Goal: Task Accomplishment & Management: Complete application form

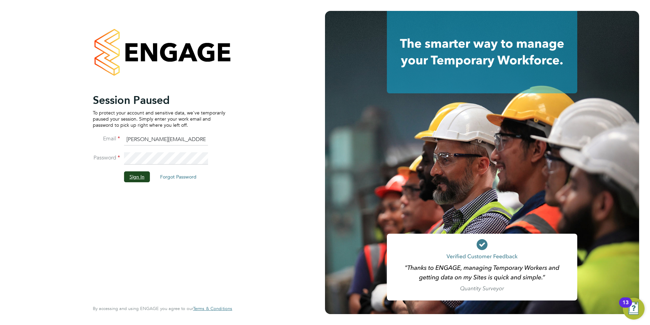
click at [135, 177] on button "Sign In" at bounding box center [137, 176] width 26 height 11
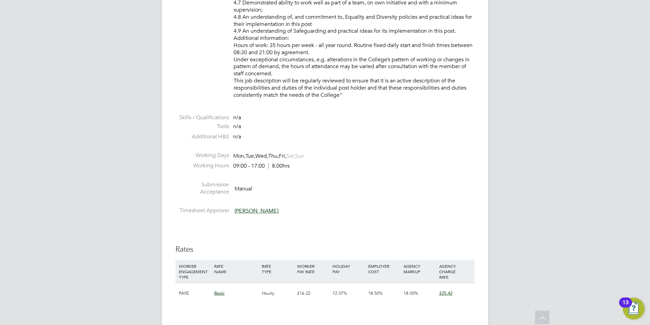
scroll to position [714, 0]
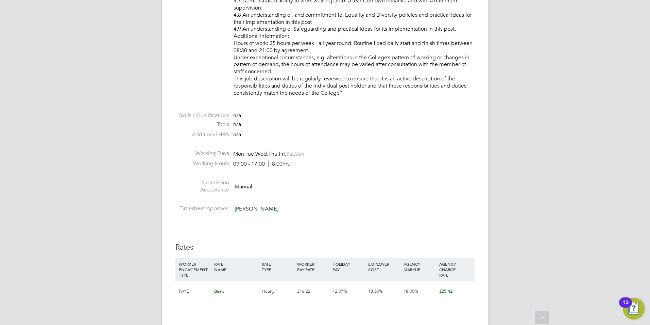
drag, startPoint x: 257, startPoint y: 52, endPoint x: 333, endPoint y: 51, distance: 75.9
drag, startPoint x: 333, startPoint y: 51, endPoint x: 337, endPoint y: 51, distance: 4.8
drag, startPoint x: 336, startPoint y: 49, endPoint x: 279, endPoint y: 45, distance: 57.6
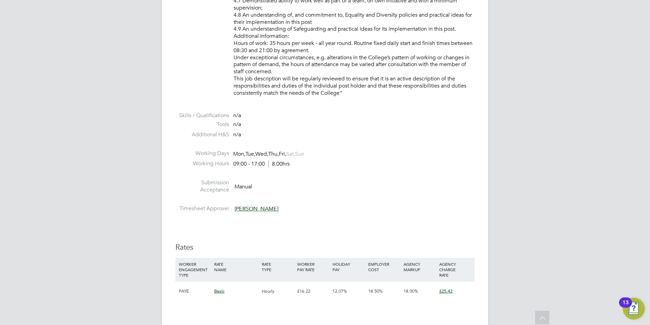
drag, startPoint x: 279, startPoint y: 45, endPoint x: 314, endPoint y: 52, distance: 35.4
drag, startPoint x: 336, startPoint y: 50, endPoint x: 271, endPoint y: 42, distance: 66.2
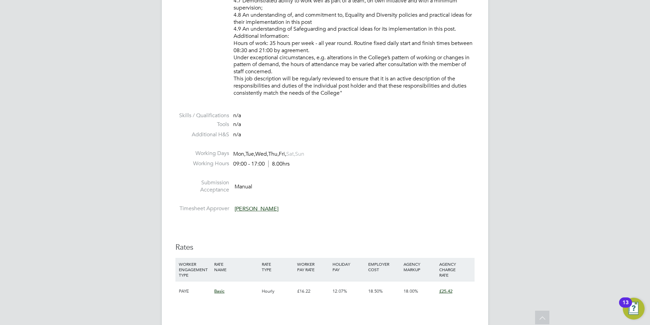
drag, startPoint x: 271, startPoint y: 42, endPoint x: 385, endPoint y: 99, distance: 127.6
click at [378, 117] on li "Skills / Qualifications n/a" at bounding box center [325, 116] width 299 height 9
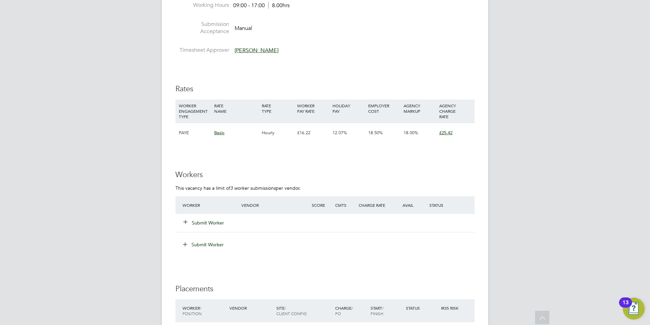
scroll to position [884, 0]
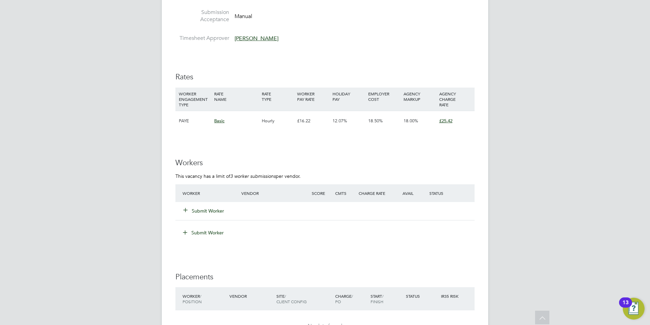
click at [212, 207] on button "Submit Worker" at bounding box center [204, 210] width 41 height 7
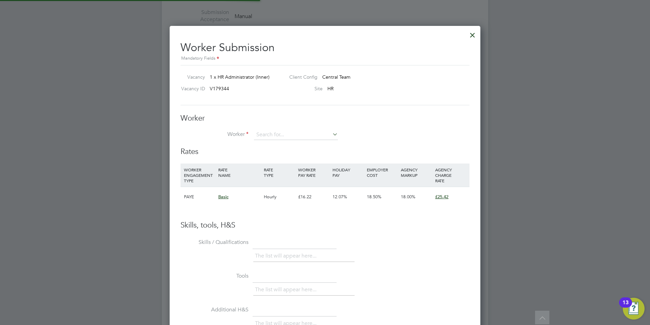
scroll to position [3, 3]
click at [277, 136] on input at bounding box center [296, 135] width 84 height 10
drag, startPoint x: 383, startPoint y: 133, endPoint x: 313, endPoint y: 133, distance: 70.4
click at [382, 133] on li "Worker" at bounding box center [325, 138] width 289 height 17
click at [308, 133] on input at bounding box center [296, 135] width 84 height 10
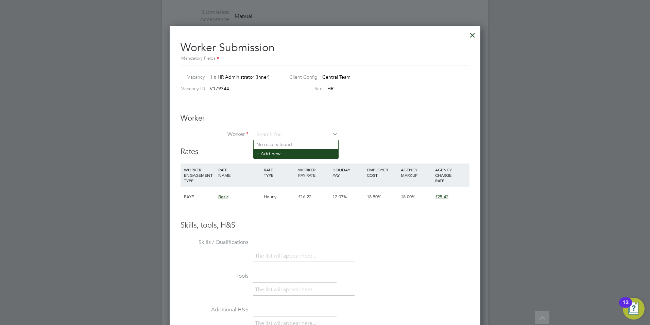
click at [298, 152] on li "+ Add new" at bounding box center [296, 153] width 85 height 9
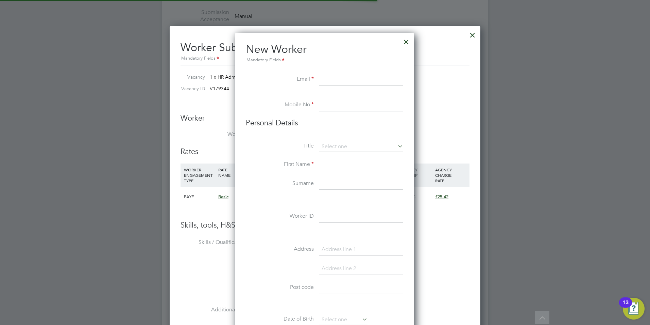
scroll to position [579, 180]
paste input "[EMAIL_ADDRESS][DOMAIN_NAME]"
type input "[EMAIL_ADDRESS][DOMAIN_NAME]"
click at [349, 112] on li "Mobile No" at bounding box center [324, 108] width 157 height 19
click at [348, 103] on input at bounding box center [361, 105] width 84 height 12
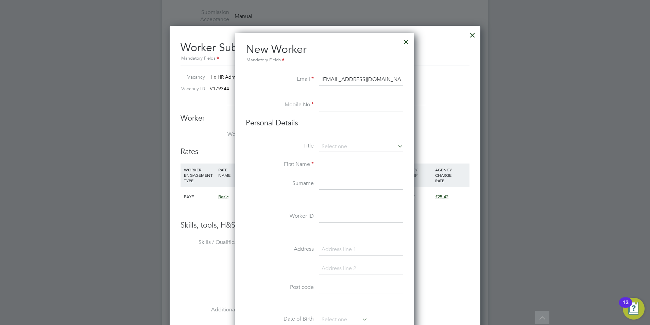
paste input "[PHONE_NUMBER]"
type input "[PHONE_NUMBER]"
click at [344, 161] on input at bounding box center [361, 165] width 84 height 12
type input "[PERSON_NAME]"
click at [336, 180] on input at bounding box center [361, 184] width 84 height 12
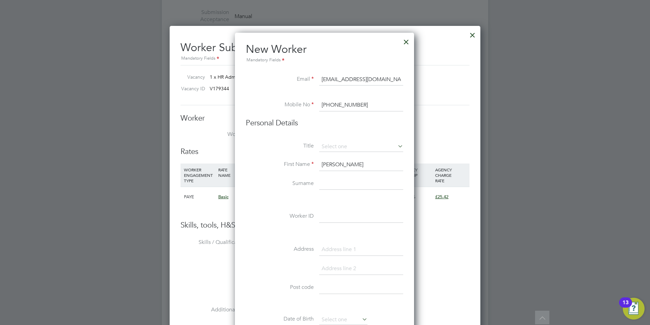
paste input "Rahimtulla"
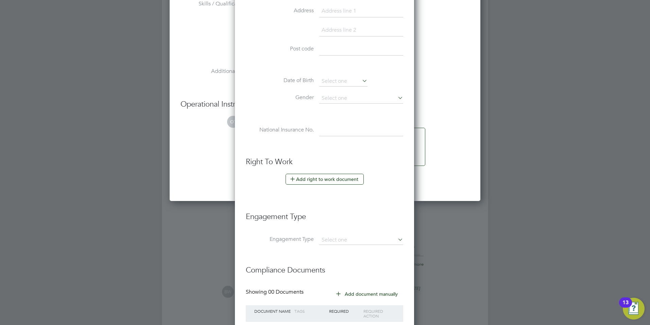
scroll to position [1259, 0]
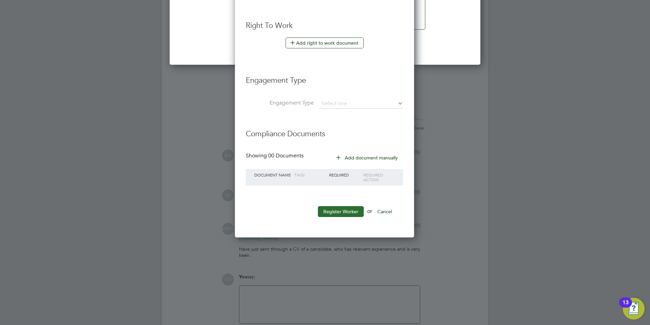
type input "Rahimtulla"
click at [339, 209] on button "Register Worker" at bounding box center [341, 211] width 46 height 11
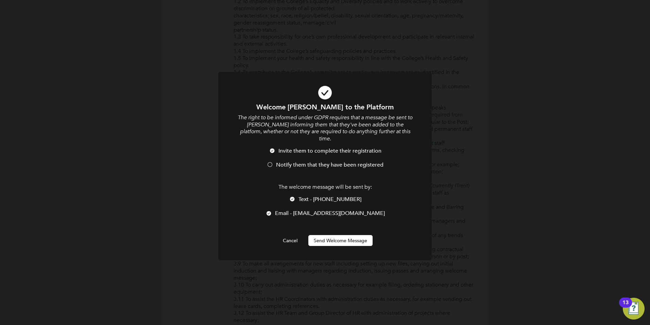
scroll to position [579, 190]
click at [297, 161] on span "Notify them that they have been registered" at bounding box center [329, 164] width 107 height 7
click at [323, 196] on span "Text - [PHONE_NUMBER]" at bounding box center [330, 199] width 63 height 7
click at [337, 235] on button "Send Welcome Message" at bounding box center [341, 240] width 64 height 11
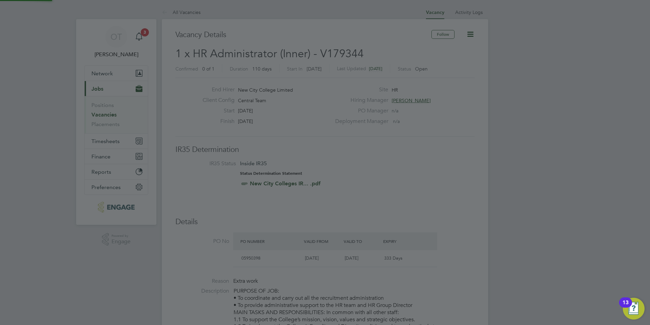
scroll to position [325, 0]
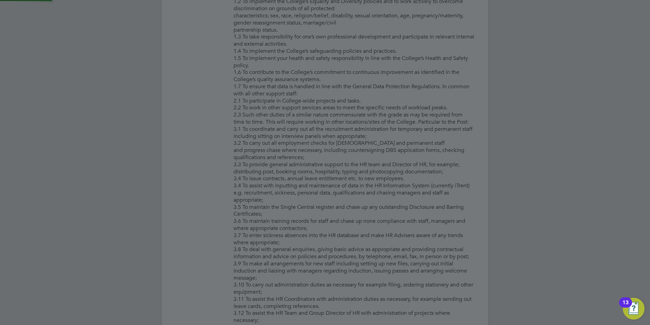
type input "[PERSON_NAME]"
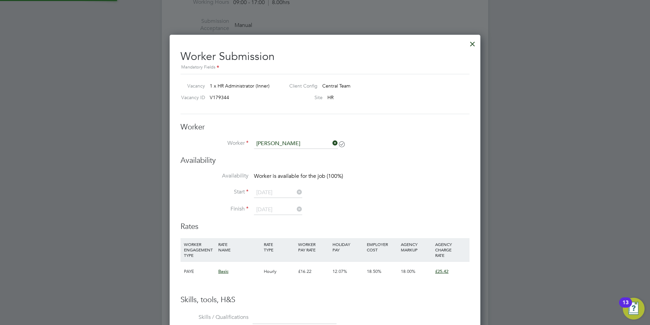
scroll to position [884, 0]
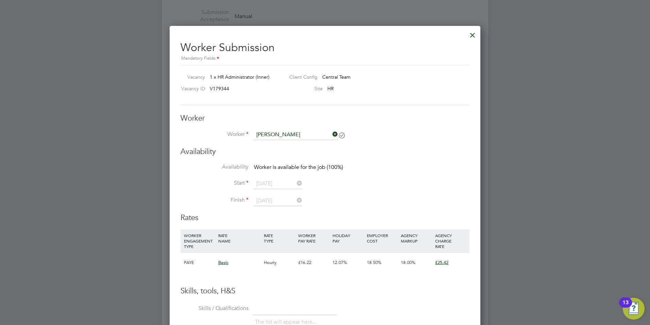
click at [472, 32] on div at bounding box center [473, 33] width 12 height 12
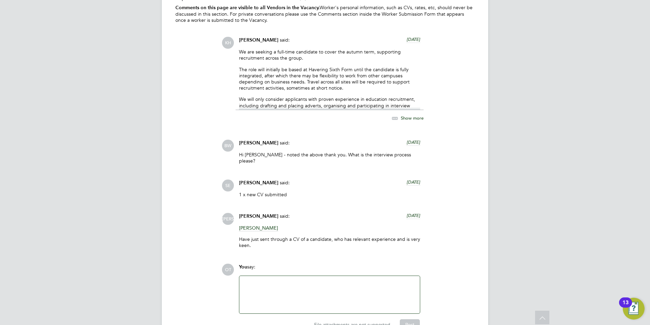
scroll to position [1199, 0]
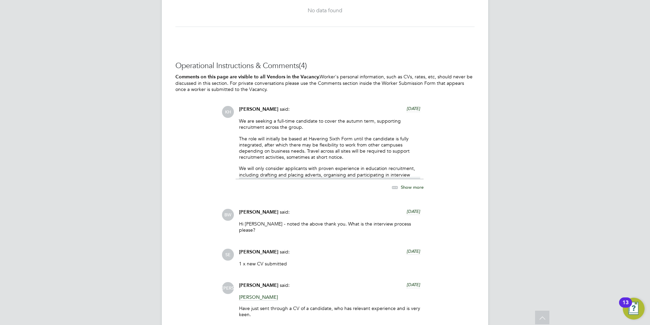
click at [401, 187] on span "Show more" at bounding box center [412, 187] width 23 height 6
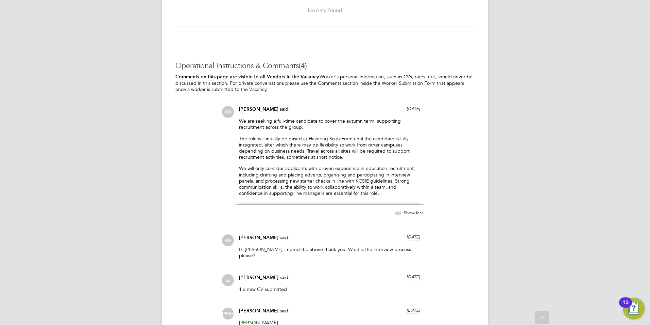
drag, startPoint x: 310, startPoint y: 120, endPoint x: 322, endPoint y: 128, distance: 15.3
click at [322, 128] on p "We are seeking a full-time candidate to cover the autumn term, supporting recru…" at bounding box center [329, 124] width 181 height 12
drag, startPoint x: 322, startPoint y: 128, endPoint x: 329, endPoint y: 131, distance: 7.0
click at [329, 131] on div "We are seeking a full-time candidate to cover the autumn term, supporting recru…" at bounding box center [329, 161] width 181 height 87
drag, startPoint x: 313, startPoint y: 127, endPoint x: 235, endPoint y: 118, distance: 78.0
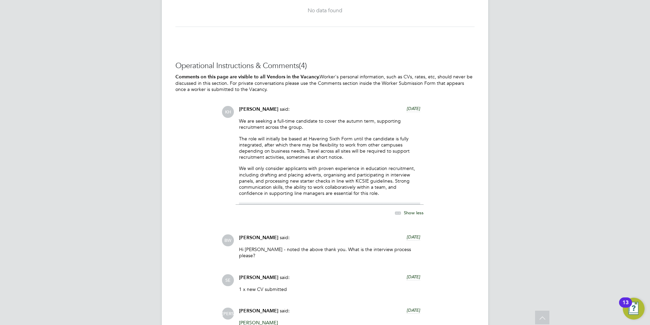
click at [235, 118] on div "KH [PERSON_NAME] said: [DATE] We are seeking a full-time candidate to cover the…" at bounding box center [348, 165] width 253 height 118
drag, startPoint x: 235, startPoint y: 118, endPoint x: 321, endPoint y: 152, distance: 91.8
click at [321, 152] on p "The role will initially be based at Havering Sixth Form until the candidate is …" at bounding box center [329, 147] width 181 height 25
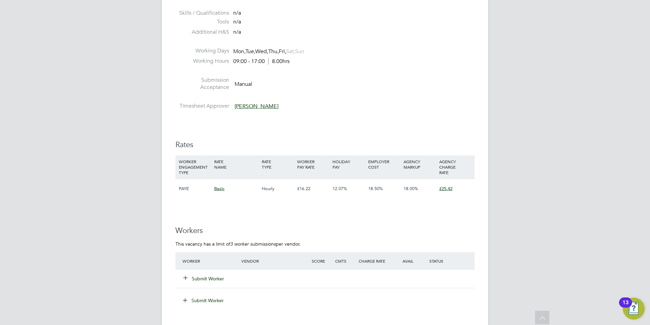
scroll to position [919, 0]
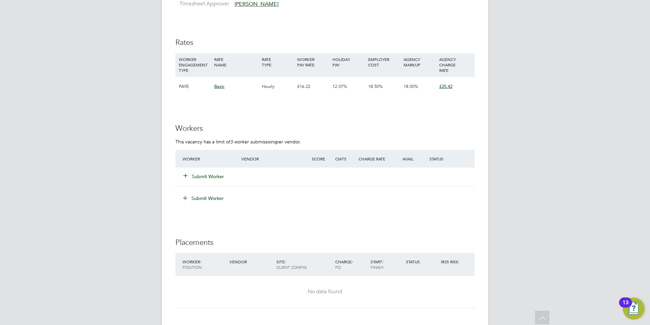
click at [211, 174] on button "Submit Worker" at bounding box center [204, 176] width 41 height 7
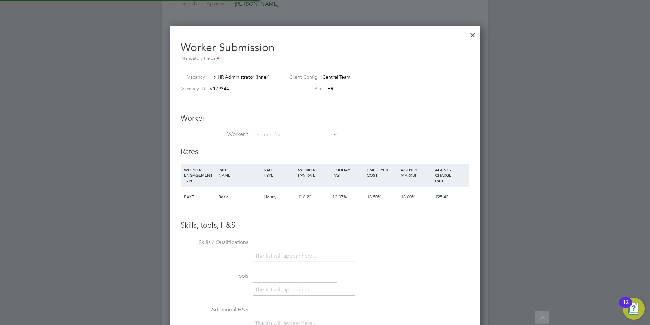
scroll to position [413, 311]
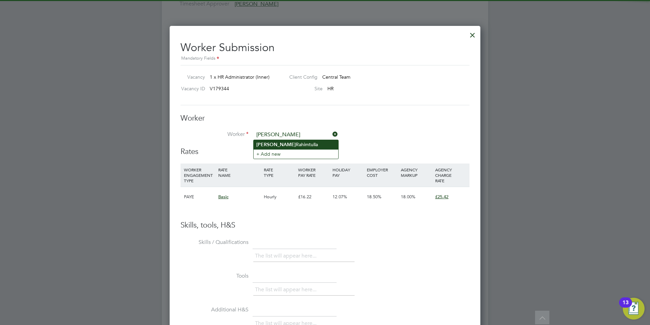
click at [308, 140] on li "[PERSON_NAME]" at bounding box center [296, 144] width 85 height 9
type input "[PERSON_NAME]"
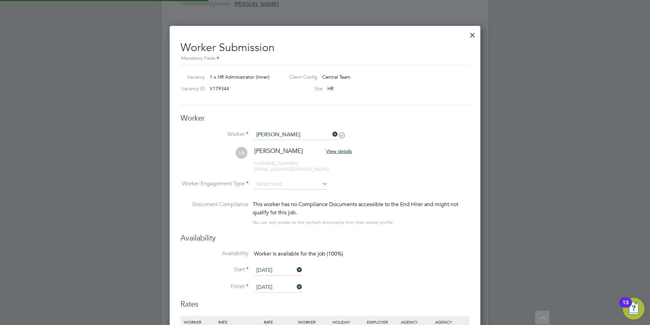
scroll to position [565, 311]
click at [277, 182] on input at bounding box center [291, 184] width 74 height 10
click at [283, 194] on li "Contract" at bounding box center [291, 193] width 74 height 9
type input "Contract"
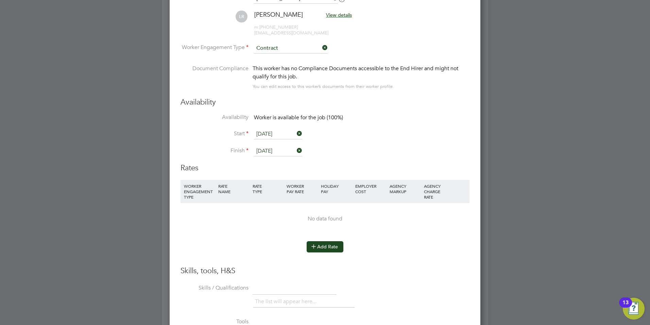
click at [328, 251] on button "Add Rate" at bounding box center [325, 246] width 37 height 11
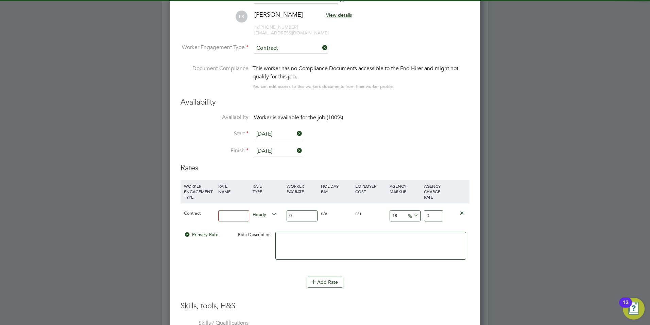
click at [237, 219] on input at bounding box center [233, 215] width 31 height 11
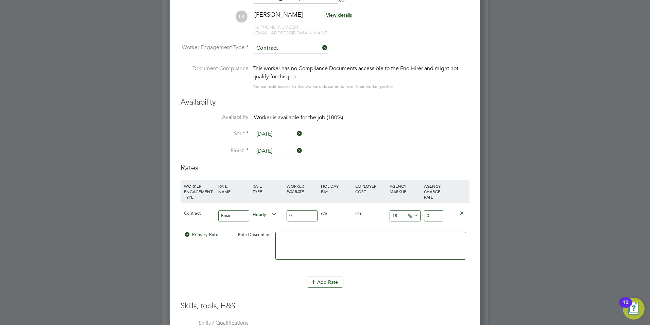
type input "Basic"
click at [296, 218] on input "0" at bounding box center [302, 215] width 31 height 11
type input "2"
type input "2.36"
type input "28"
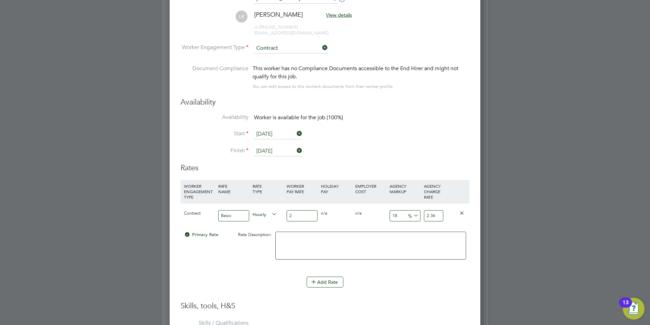
type input "33.04"
type input "28"
click at [415, 265] on li at bounding box center [371, 248] width 191 height 35
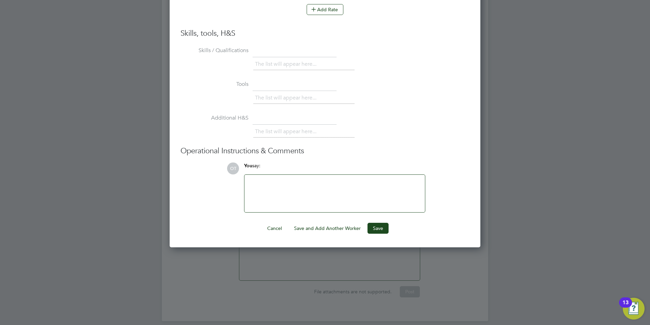
click at [321, 198] on div at bounding box center [335, 193] width 172 height 29
click at [382, 228] on button "Save" at bounding box center [378, 227] width 21 height 11
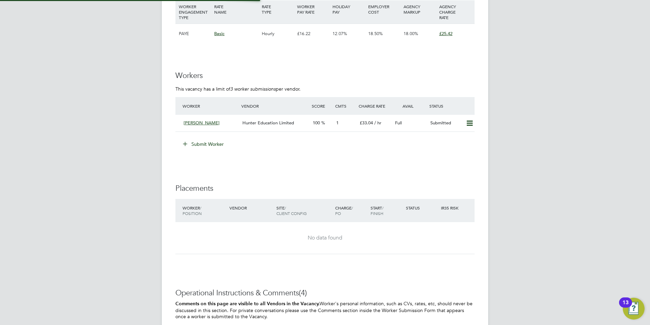
scroll to position [3, 3]
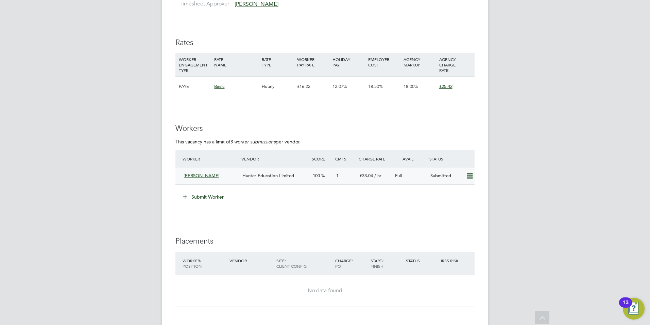
click at [353, 172] on div "1" at bounding box center [345, 175] width 23 height 11
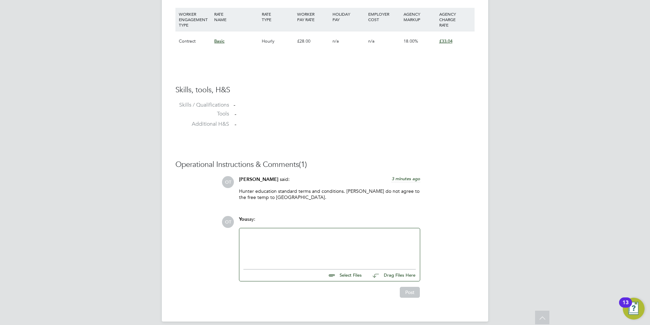
scroll to position [490, 0]
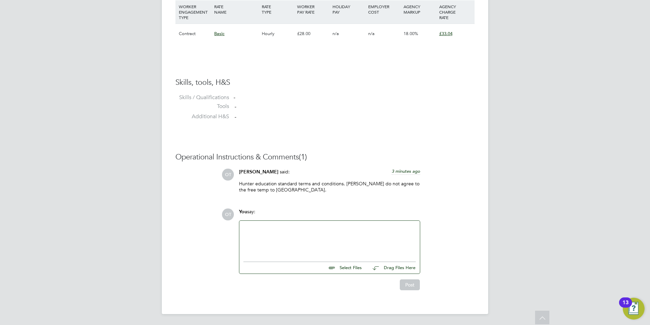
click at [346, 271] on div "Select Files Drag Files Here" at bounding box center [330, 265] width 172 height 15
click at [349, 267] on input "file" at bounding box center [365, 267] width 102 height 10
type input "C:\fakepath\5463L.docx"
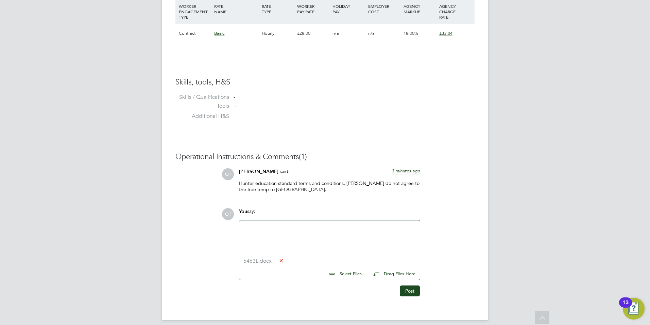
click at [293, 223] on div at bounding box center [329, 238] width 181 height 37
click at [295, 242] on div at bounding box center [330, 238] width 172 height 29
drag, startPoint x: 268, startPoint y: 235, endPoint x: 250, endPoint y: 235, distance: 17.7
click at [250, 235] on div "Can start asap. Has previous college and school experience within HR admonitive…" at bounding box center [330, 238] width 172 height 29
click at [335, 234] on div "Can start asap. Has previous college and school experience within HR admin work…" at bounding box center [330, 238] width 172 height 29
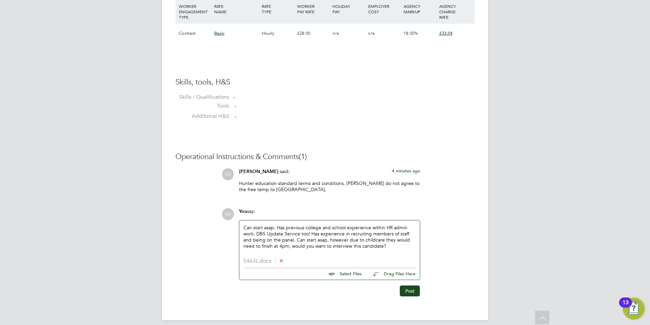
click at [414, 291] on button "Post" at bounding box center [410, 290] width 20 height 11
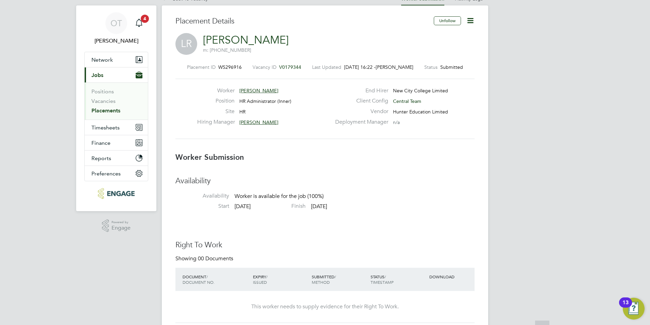
scroll to position [0, 0]
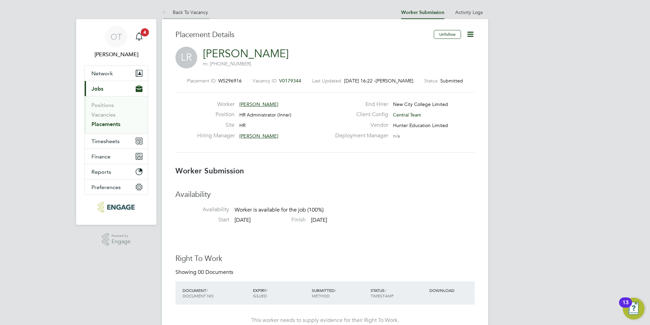
click at [183, 12] on link "Back To Vacancy" at bounding box center [185, 12] width 46 height 6
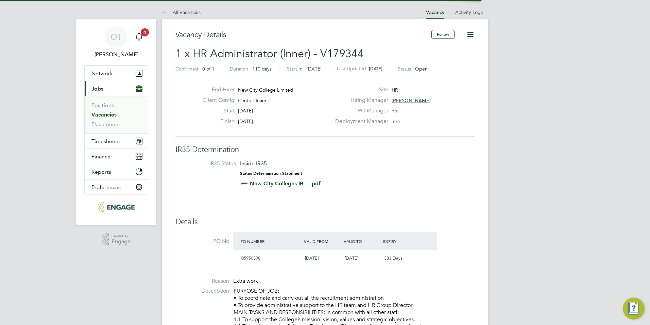
scroll to position [20, 48]
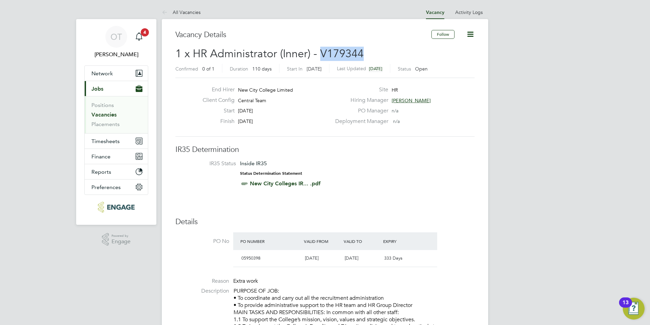
drag, startPoint x: 363, startPoint y: 52, endPoint x: 320, endPoint y: 52, distance: 42.9
click at [320, 52] on h2 "1 x HR Administrator (Inner) - V179344 Confirmed 0 of 1 Duration 110 days Start…" at bounding box center [325, 61] width 299 height 29
copy span "V179344"
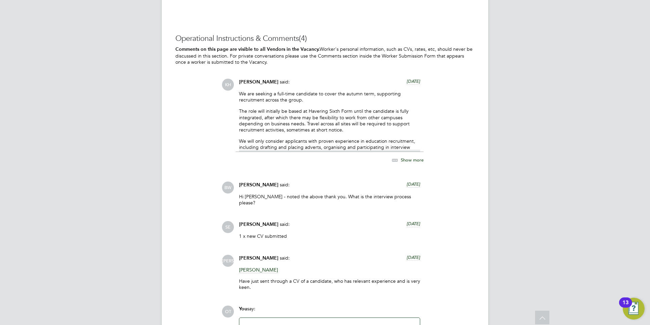
scroll to position [1259, 0]
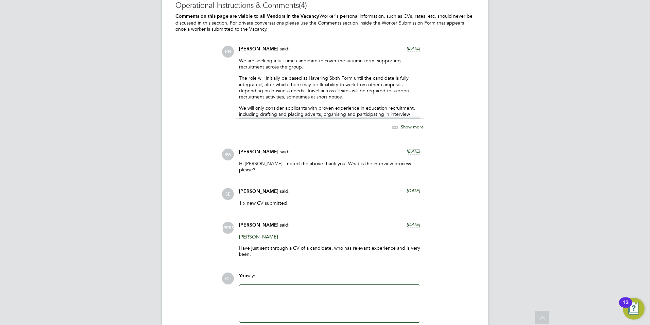
click at [408, 126] on span "Show more" at bounding box center [412, 127] width 23 height 6
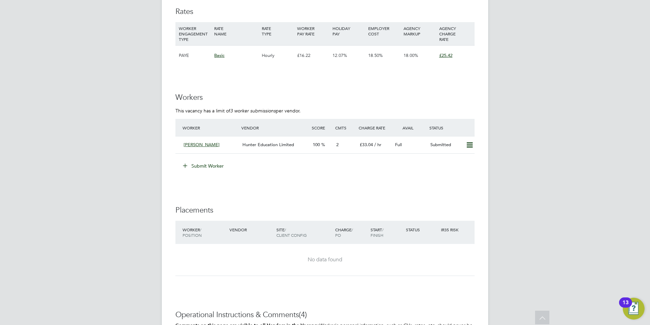
scroll to position [850, 0]
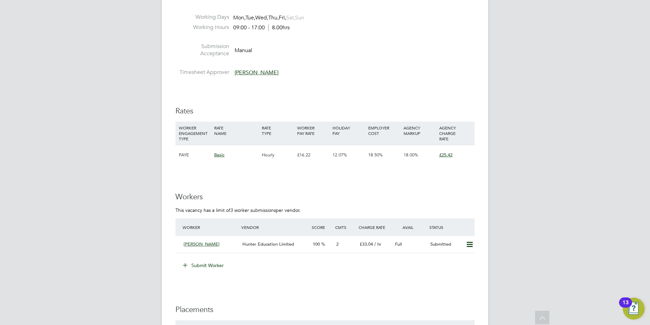
click at [215, 265] on button "Submit Worker" at bounding box center [203, 265] width 51 height 11
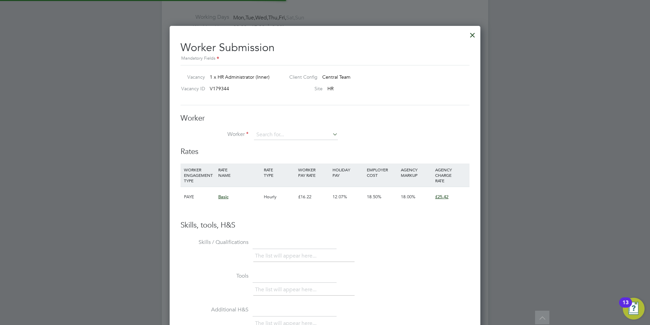
scroll to position [20, 46]
click at [277, 131] on input at bounding box center [296, 135] width 84 height 10
click at [280, 135] on input at bounding box center [296, 135] width 84 height 10
click at [280, 134] on input at bounding box center [296, 135] width 84 height 10
drag, startPoint x: 402, startPoint y: 134, endPoint x: 371, endPoint y: 140, distance: 31.9
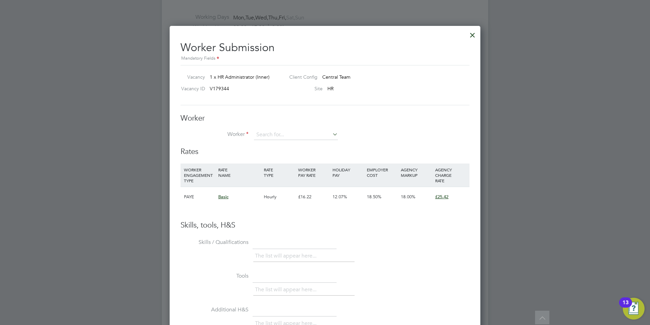
click at [403, 134] on li "Worker" at bounding box center [325, 138] width 289 height 17
click at [319, 133] on input at bounding box center [296, 135] width 84 height 10
click at [304, 159] on div "Rates WORKER ENGAGEMENT TYPE RATE NAME RATE TYPE WORKER PAY RATE HOLIDAY PAY EM…" at bounding box center [325, 183] width 289 height 73
click at [304, 154] on h3 "Rates" at bounding box center [325, 152] width 289 height 10
click at [304, 132] on input at bounding box center [296, 135] width 84 height 10
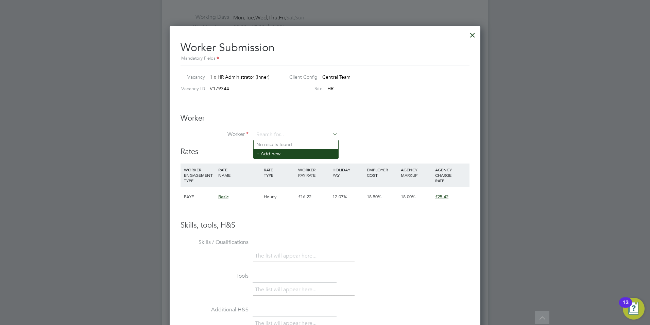
click at [310, 157] on li "+ Add new" at bounding box center [296, 153] width 85 height 9
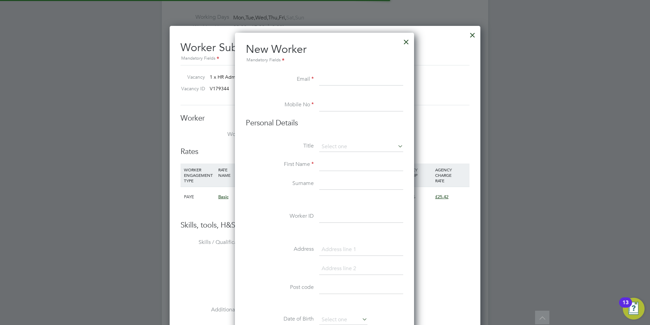
scroll to position [579, 180]
paste input "[EMAIL_ADDRESS][DOMAIN_NAME]"
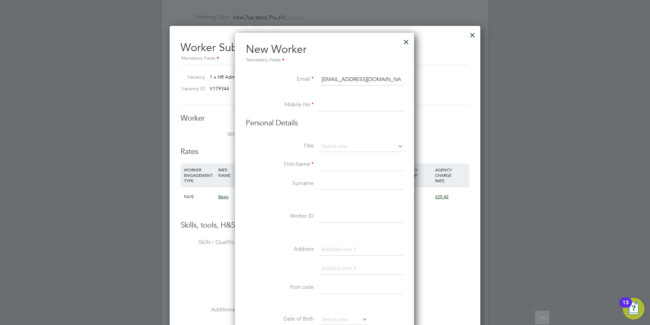
type input "[EMAIL_ADDRESS][DOMAIN_NAME]"
click at [332, 169] on input at bounding box center [361, 165] width 84 height 12
paste input "Saira"
type input "Saira"
click at [322, 107] on input at bounding box center [361, 105] width 84 height 12
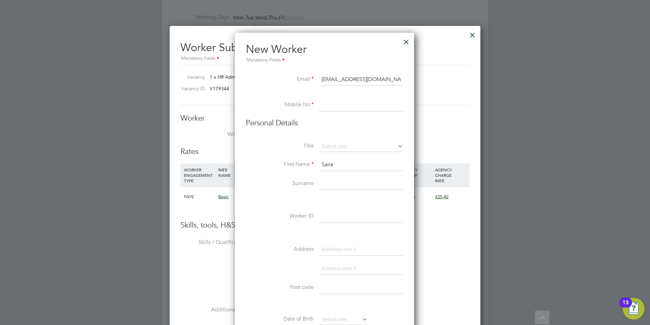
paste input "07480646948"
type input "07480646948"
click at [341, 177] on li "First Name [PERSON_NAME]" at bounding box center [324, 168] width 157 height 19
click at [330, 186] on input at bounding box center [361, 184] width 84 height 12
paste input "[PERSON_NAME]"
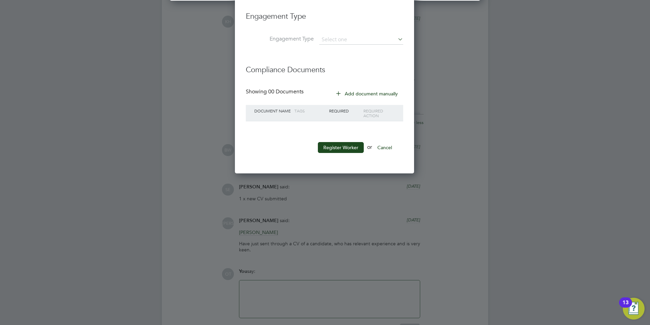
scroll to position [1293, 0]
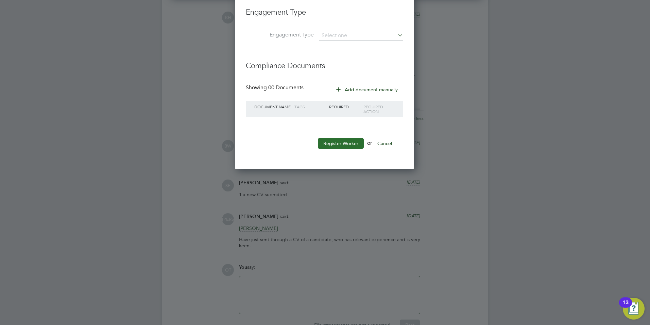
type input "[PERSON_NAME]"
click at [345, 138] on button "Register Worker" at bounding box center [341, 143] width 46 height 11
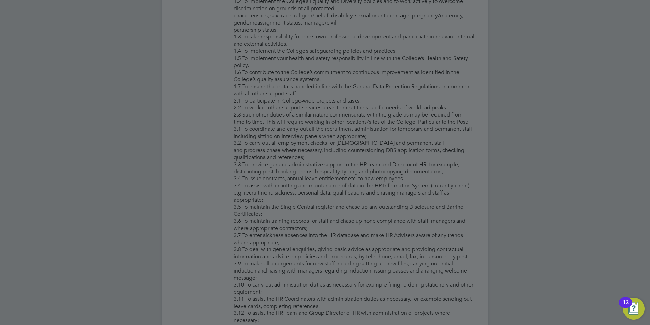
scroll to position [579, 190]
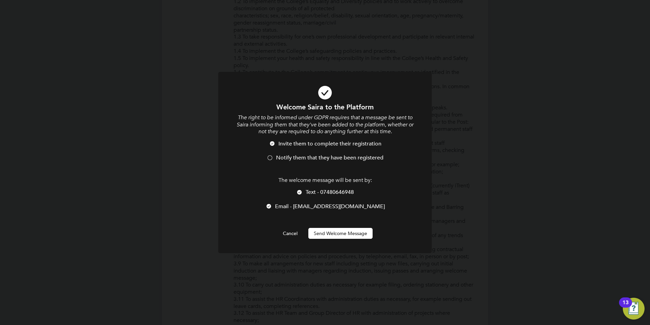
click at [325, 164] on li "Notify them that they have been registered" at bounding box center [325, 161] width 177 height 14
click at [328, 238] on button "Send Welcome Message" at bounding box center [341, 233] width 64 height 11
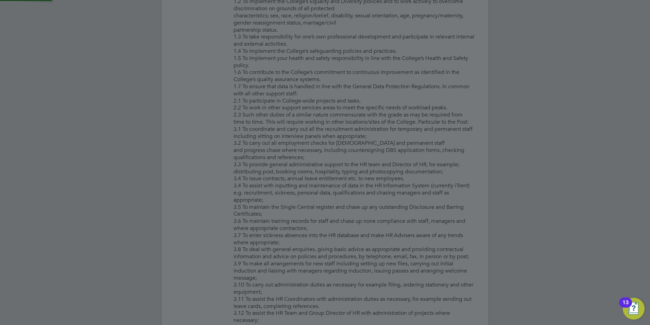
type input "[PERSON_NAME]"
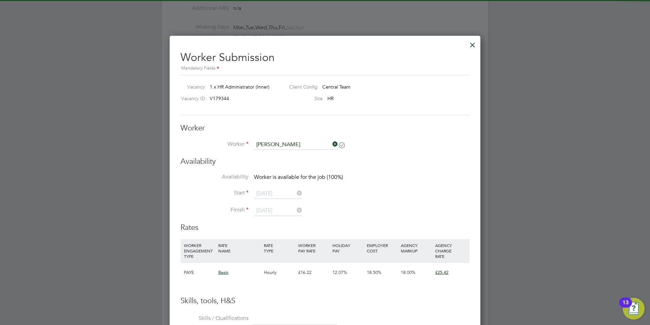
scroll to position [850, 0]
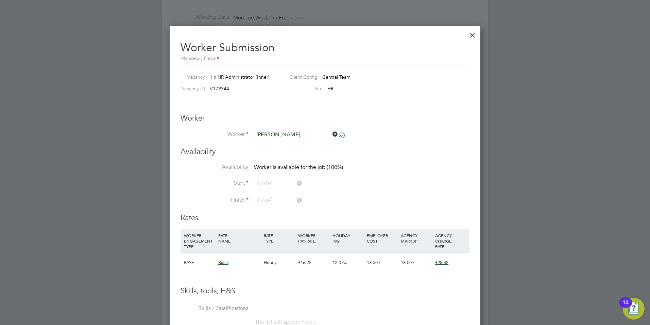
click at [331, 134] on icon at bounding box center [331, 134] width 0 height 10
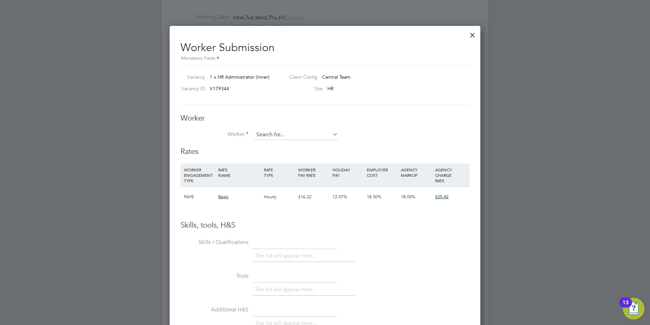
scroll to position [413, 311]
click at [319, 135] on input at bounding box center [296, 135] width 84 height 10
click at [310, 139] on input "sai" at bounding box center [296, 135] width 84 height 10
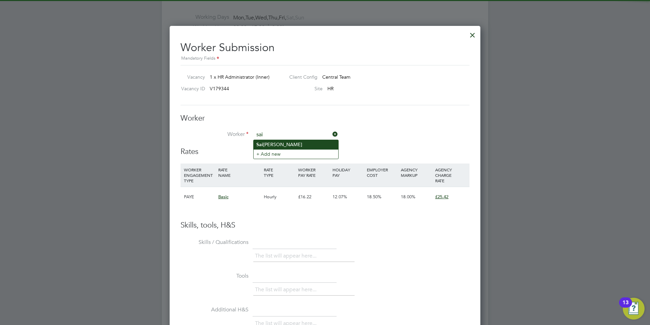
click at [310, 143] on li "[PERSON_NAME]" at bounding box center [296, 144] width 85 height 9
type input "[PERSON_NAME]"
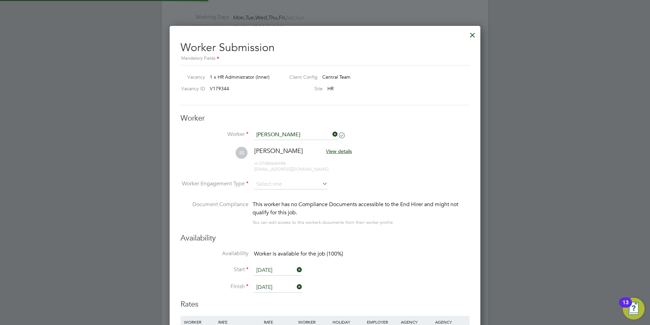
scroll to position [565, 311]
click at [288, 184] on input at bounding box center [291, 184] width 74 height 10
click at [288, 194] on li "Contract" at bounding box center [291, 193] width 74 height 9
type input "Contract"
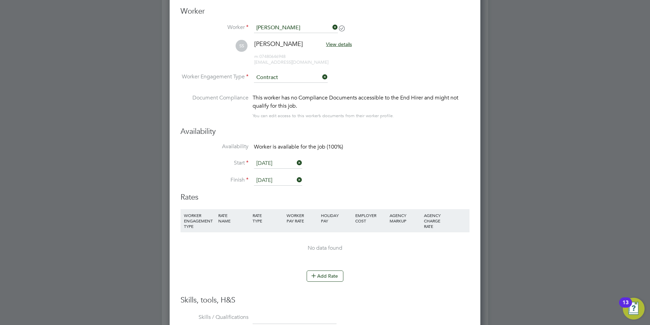
scroll to position [1089, 0]
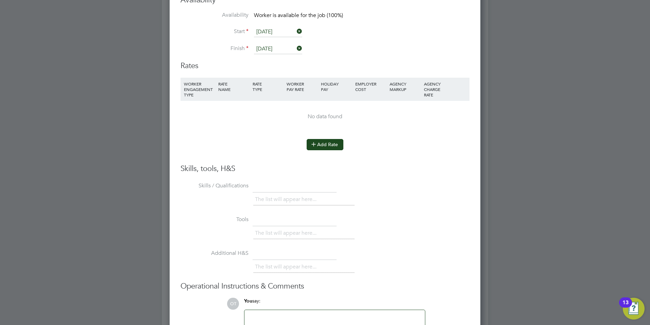
click at [328, 141] on button "Add Rate" at bounding box center [325, 144] width 37 height 11
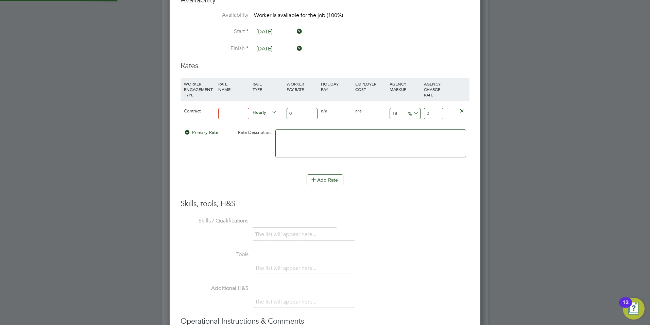
scroll to position [630, 311]
click at [228, 110] on input at bounding box center [233, 113] width 31 height 11
type input "Basic"
click at [298, 115] on input "0" at bounding box center [302, 113] width 31 height 11
type input "2"
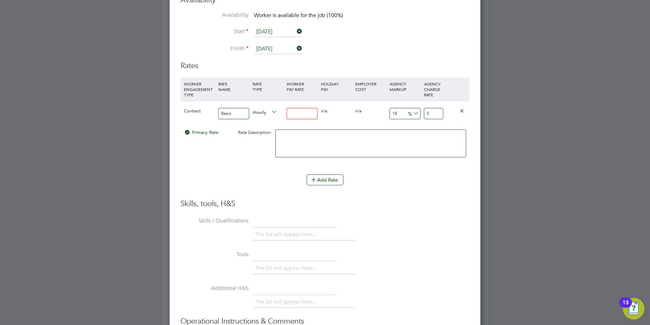
type input "2.36"
type input "28"
type input "33.04"
type input "28"
drag, startPoint x: 398, startPoint y: 112, endPoint x: 378, endPoint y: 110, distance: 19.5
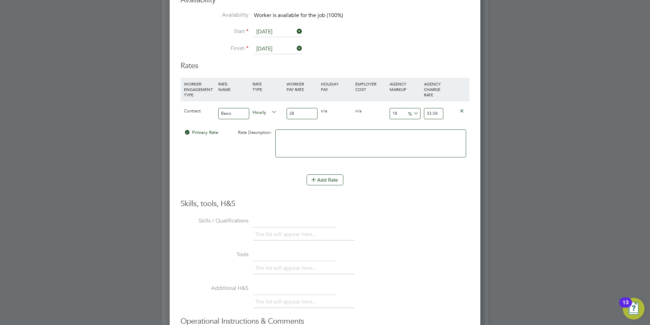
click at [378, 110] on div "Contract Basic Hourly 28 0 n/a 0 n/a 18 5.04 % 33.04" at bounding box center [325, 113] width 289 height 25
click at [428, 202] on h3 "Skills, tools, H&S" at bounding box center [325, 204] width 289 height 10
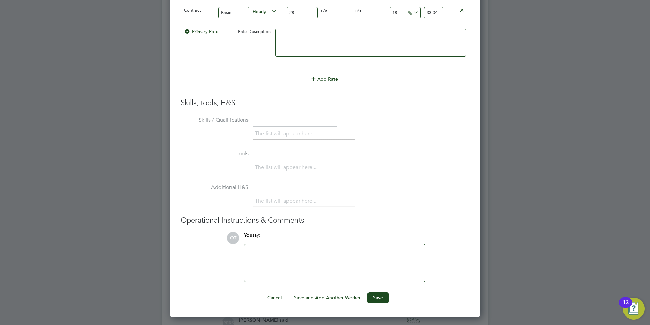
scroll to position [1293, 0]
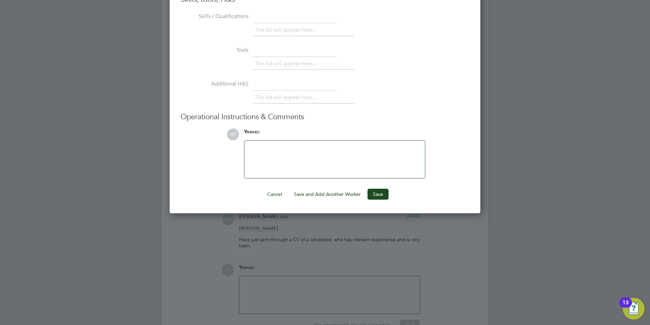
click at [340, 156] on div at bounding box center [335, 159] width 172 height 29
click at [381, 196] on button "Save" at bounding box center [378, 193] width 21 height 11
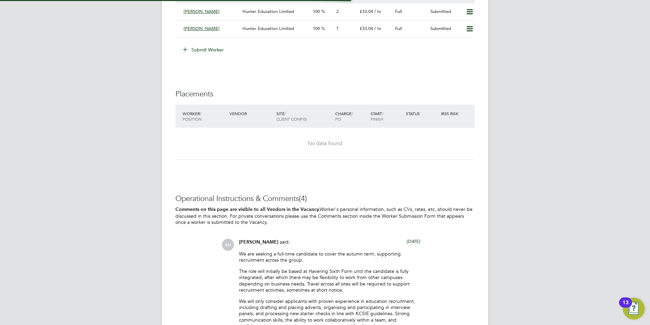
scroll to position [12, 71]
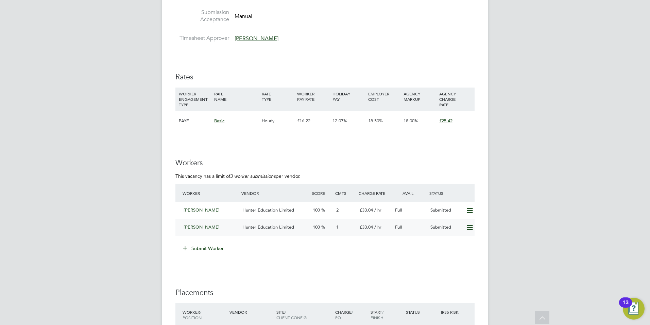
click at [273, 224] on span "Hunter Education Limited" at bounding box center [269, 227] width 52 height 6
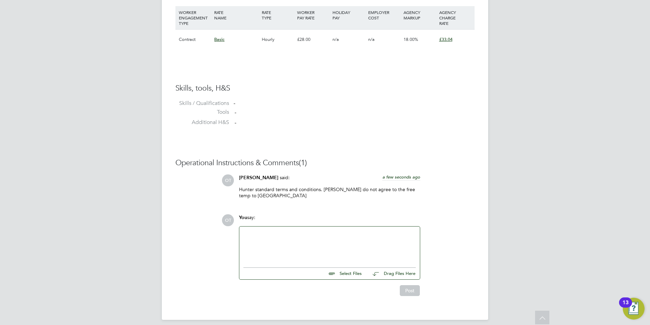
click at [293, 230] on div at bounding box center [330, 244] width 172 height 29
click at [350, 269] on input "file" at bounding box center [365, 272] width 102 height 10
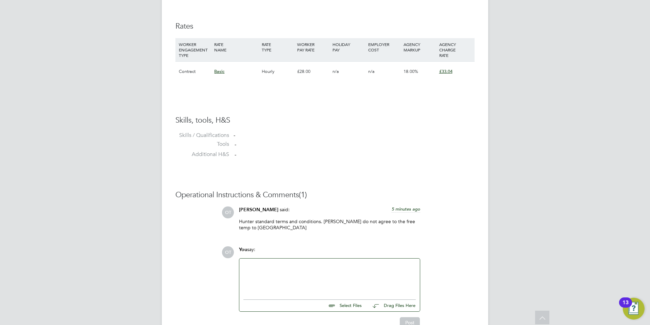
scroll to position [484, 0]
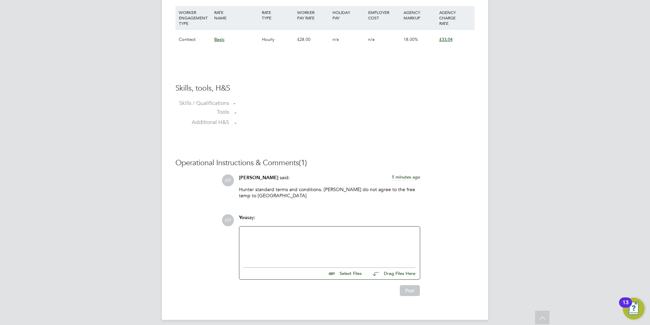
click at [354, 270] on input "file" at bounding box center [365, 272] width 102 height 10
type input "C:\fakepath\118380S.docx"
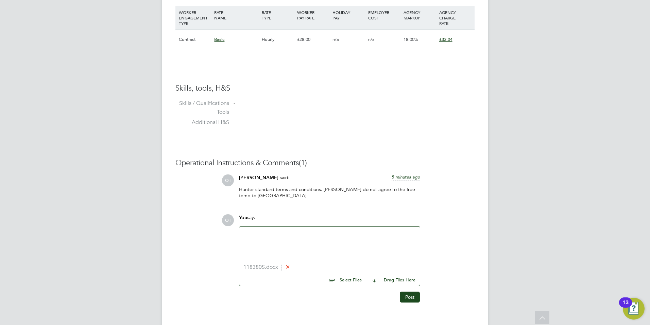
click at [289, 238] on div at bounding box center [330, 244] width 172 height 29
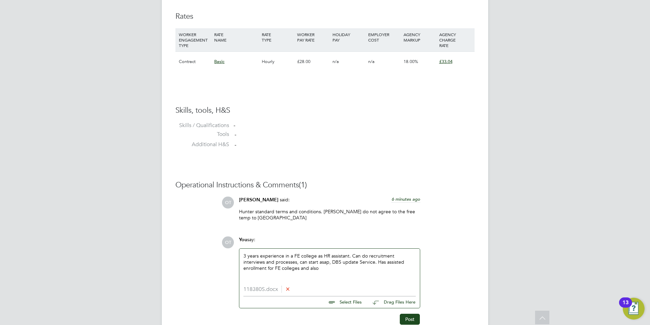
scroll to position [490, 0]
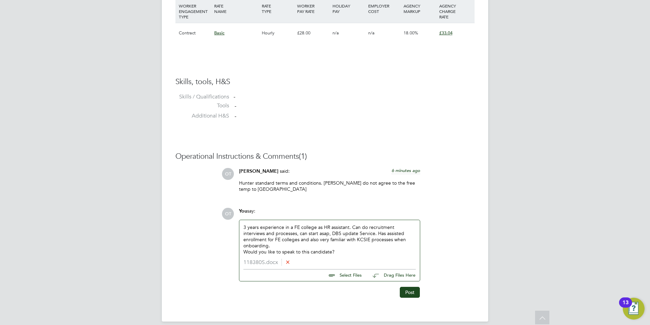
drag, startPoint x: 408, startPoint y: 290, endPoint x: 412, endPoint y: 283, distance: 7.8
click at [412, 286] on button "Post" at bounding box center [410, 291] width 20 height 11
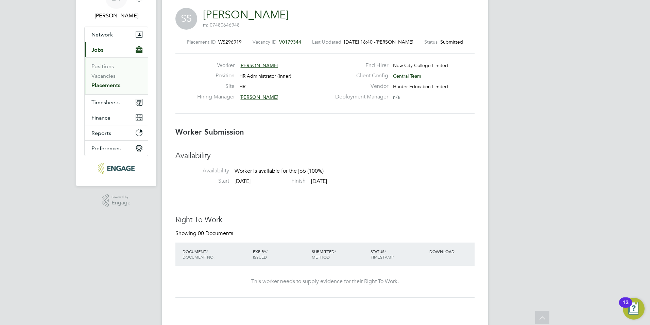
scroll to position [0, 0]
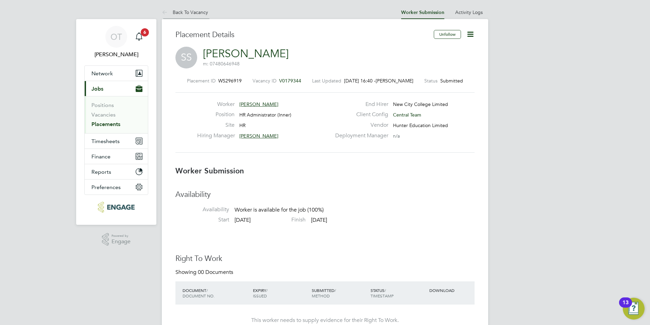
click at [194, 9] on li "Back To Vacancy" at bounding box center [185, 12] width 46 height 14
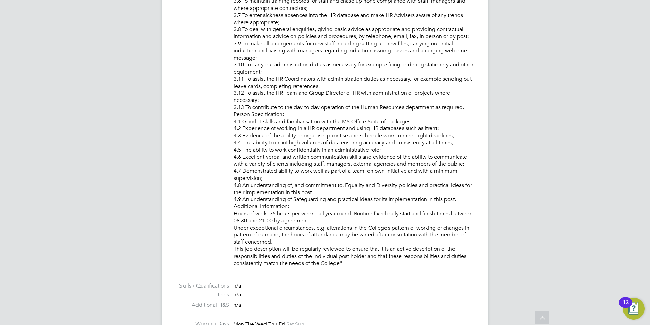
scroll to position [850, 0]
